Goal: Check status

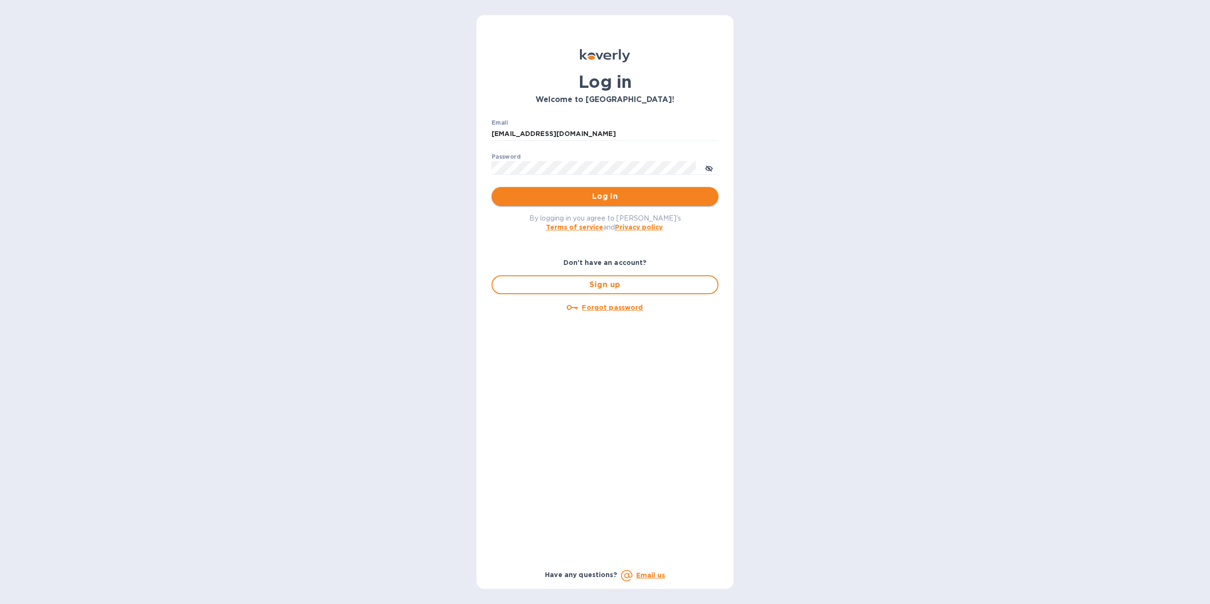
click at [625, 202] on span "Log in" at bounding box center [605, 196] width 212 height 11
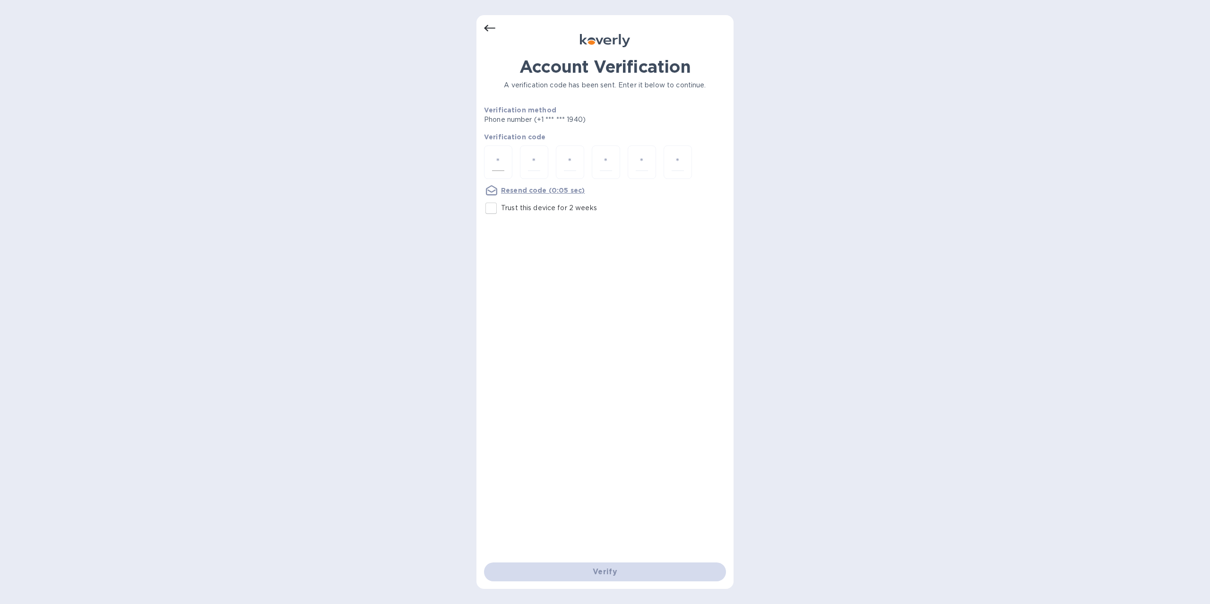
click at [490, 167] on div at bounding box center [498, 163] width 28 height 34
type input "9"
type input "1"
type input "0"
type input "5"
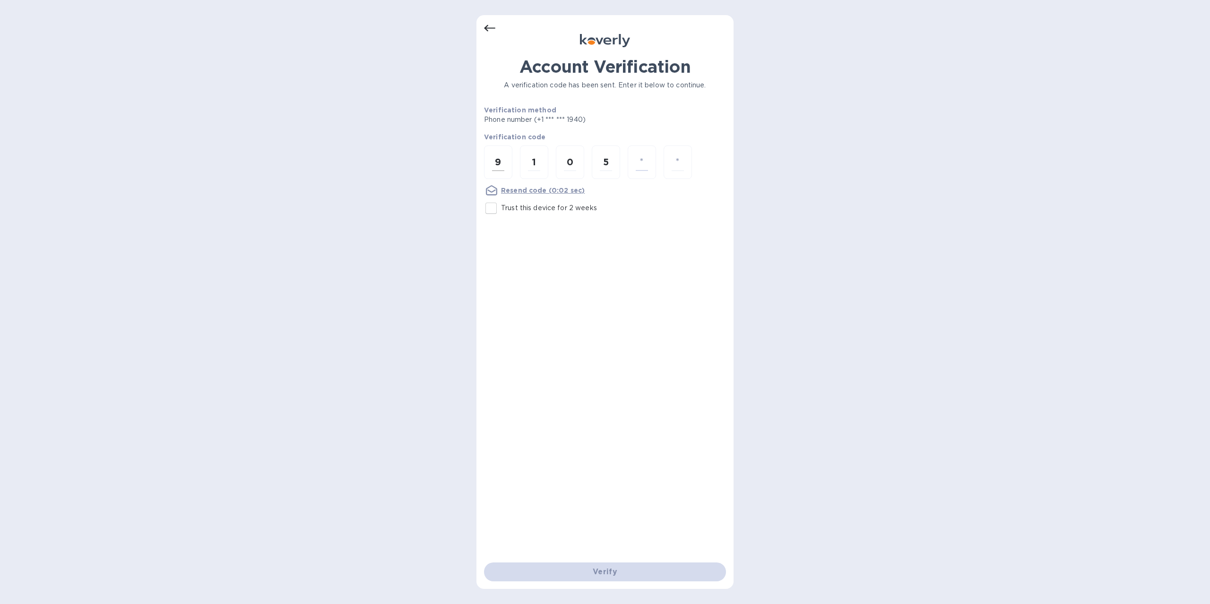
type input "7"
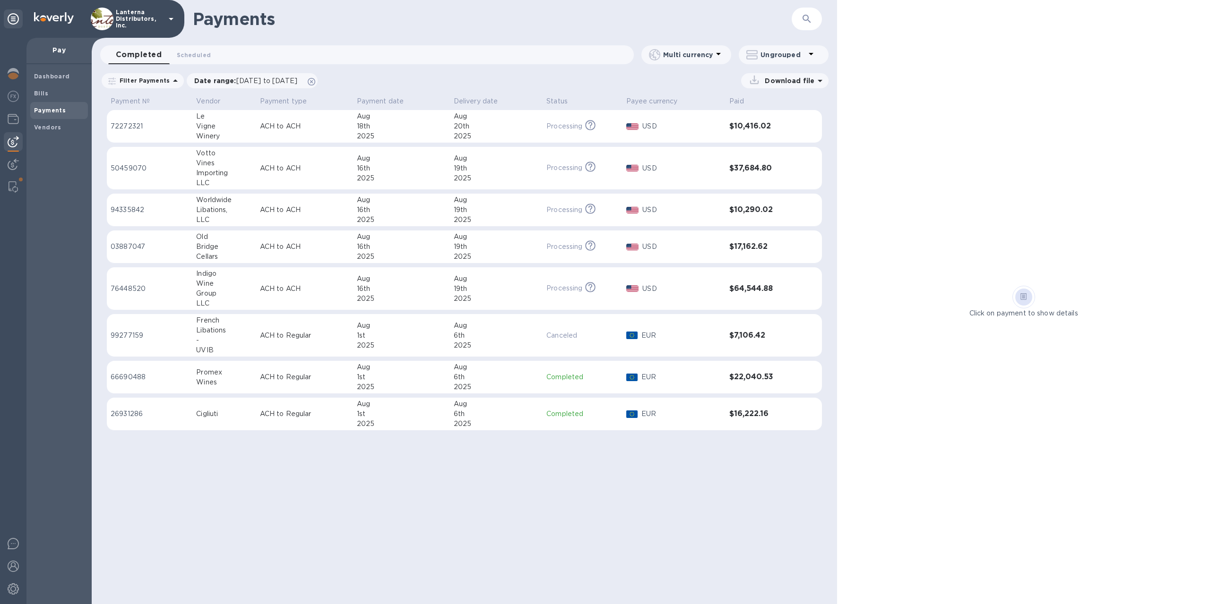
click at [252, 327] on div "Libations" at bounding box center [224, 331] width 56 height 10
